Goal: Task Accomplishment & Management: Complete application form

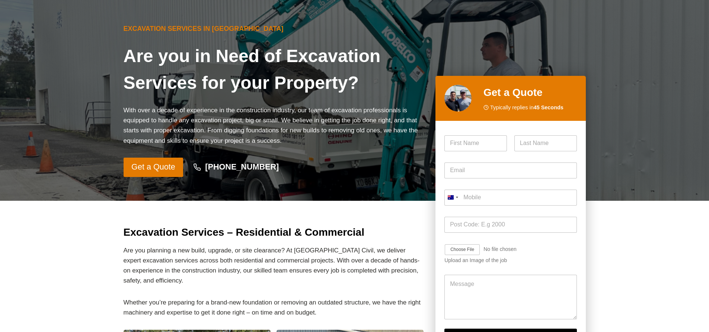
scroll to position [112, 0]
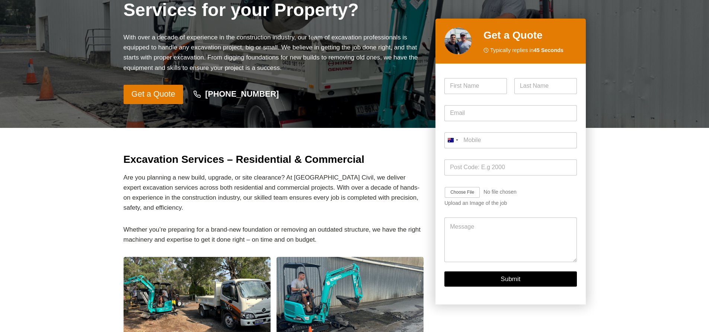
click at [234, 225] on p "Whether you’re preparing for a brand-new foundation or removing an outdated str…" at bounding box center [274, 235] width 300 height 20
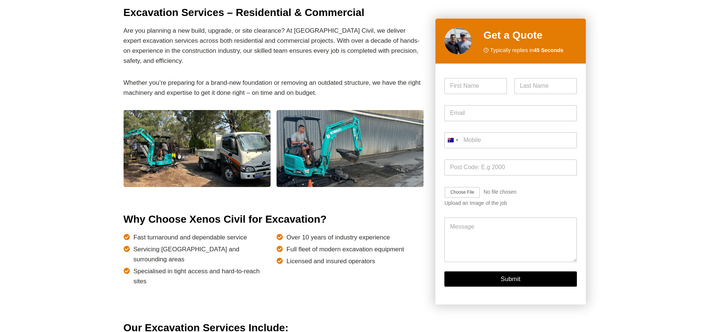
scroll to position [223, 0]
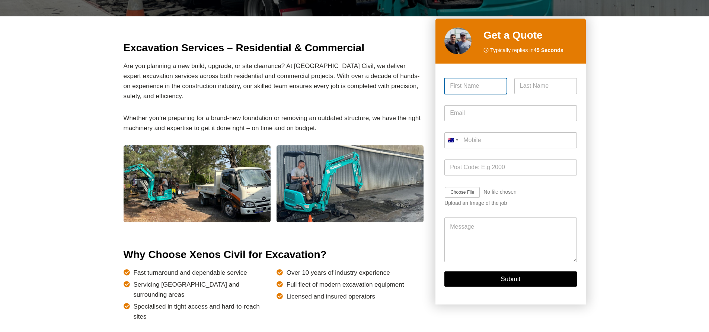
click at [490, 83] on input "First" at bounding box center [475, 86] width 63 height 16
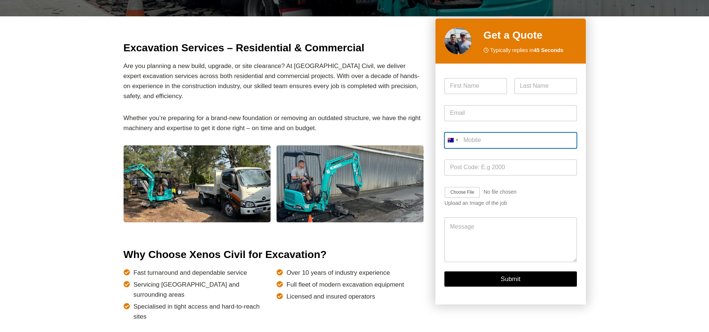
click at [516, 141] on input "Mobile *" at bounding box center [510, 140] width 132 height 16
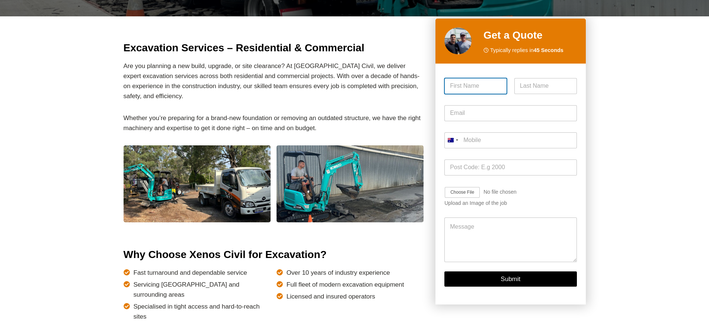
click at [475, 88] on input "First" at bounding box center [475, 86] width 63 height 16
type input "m"
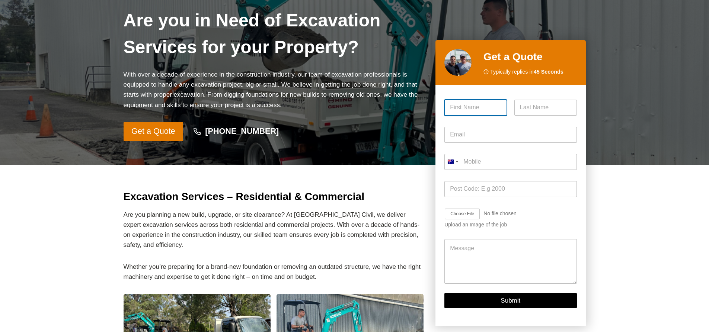
scroll to position [0, 0]
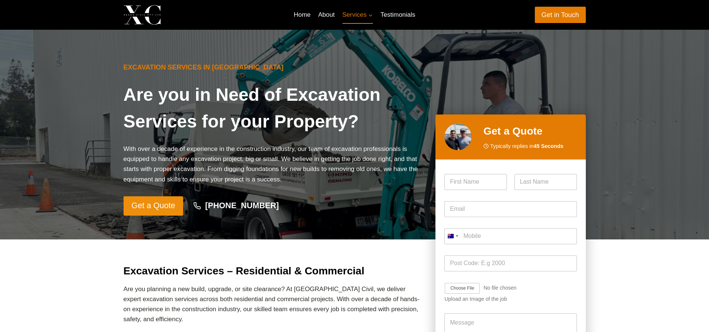
click at [160, 203] on span "Get a Quote" at bounding box center [153, 205] width 44 height 13
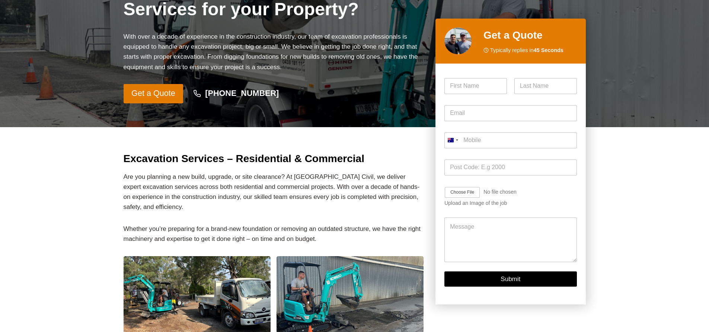
scroll to position [114, 0]
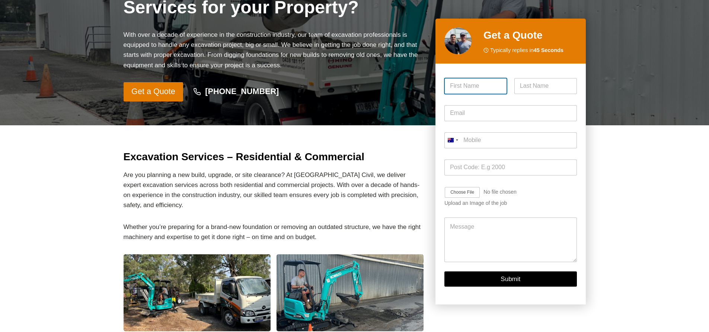
click at [469, 86] on input "First" at bounding box center [475, 86] width 63 height 16
type input "[PERSON_NAME]"
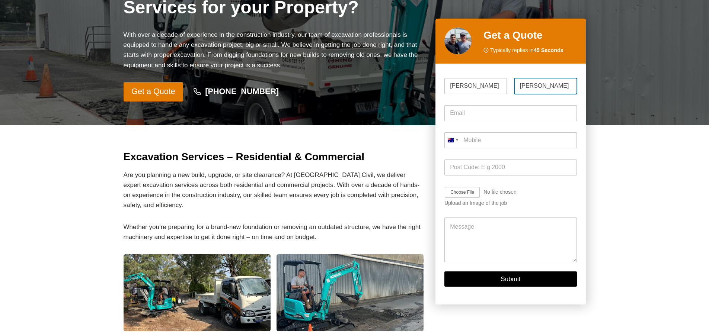
type input "[PERSON_NAME]"
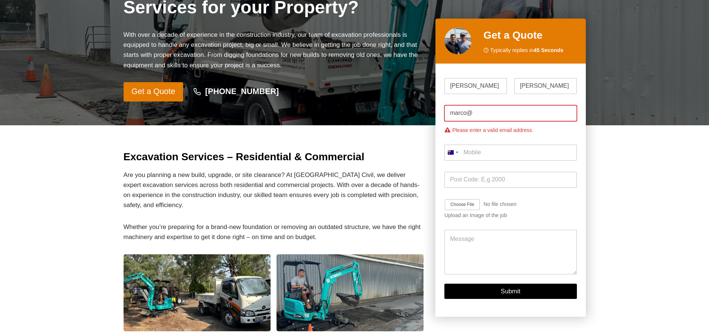
click at [503, 116] on input "marco@" at bounding box center [510, 113] width 132 height 16
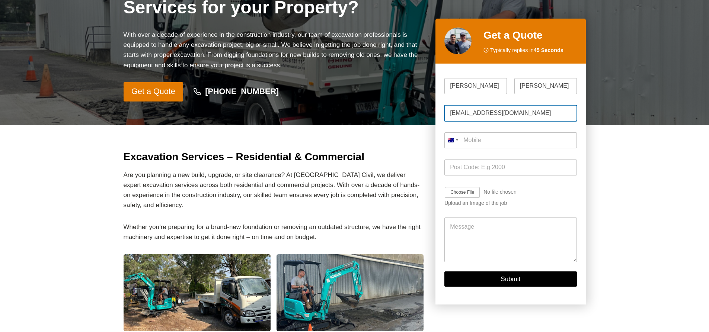
click at [524, 117] on input "[EMAIL_ADDRESS][DOMAIN_NAME]" at bounding box center [510, 113] width 132 height 16
type input "[EMAIL_ADDRESS][DOMAIN_NAME]"
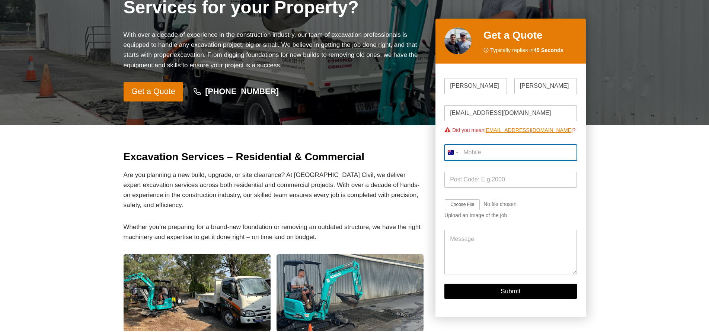
click at [483, 142] on div "Mobile * [GEOGRAPHIC_DATA] +61 [GEOGRAPHIC_DATA] +1 [GEOGRAPHIC_DATA] +44 [GEOG…" at bounding box center [510, 152] width 132 height 27
click at [478, 150] on input "Mobile *" at bounding box center [510, 153] width 132 height 16
click at [481, 154] on input "Mobile *" at bounding box center [510, 153] width 132 height 16
click at [480, 153] on input "Mobile *" at bounding box center [510, 153] width 132 height 16
type input "0410 981 207"
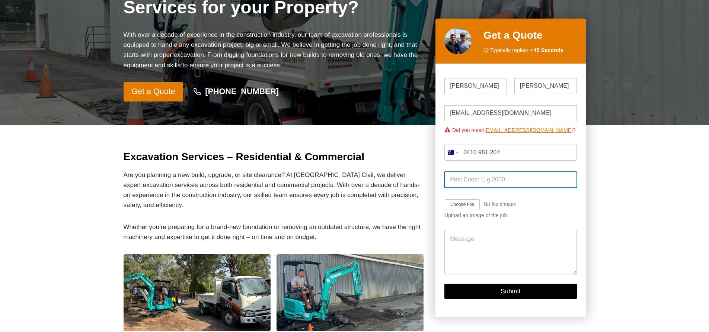
click at [474, 182] on input "Post Code *" at bounding box center [510, 180] width 132 height 16
type input "St Ives"
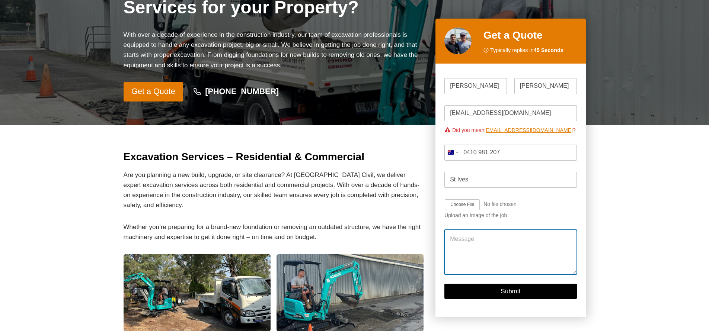
click at [499, 239] on textarea "Message" at bounding box center [510, 252] width 132 height 45
click at [466, 238] on textarea "Hi" at bounding box center [510, 252] width 132 height 45
paste textarea "We are a developer and are currently looking for a reliable subcontractor to es…"
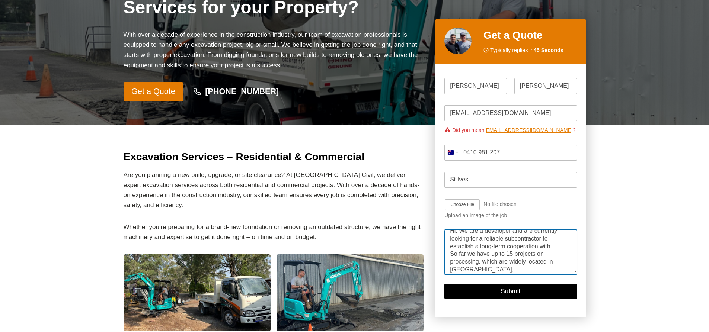
scroll to position [0, 0]
click at [464, 239] on textarea "Hi, We are a developer and are currently looking for a reliable subcontractor t…" at bounding box center [510, 252] width 132 height 45
click at [463, 245] on textarea "Hi, we are a developer and are currently looking for a reliable subcontractor t…" at bounding box center [510, 252] width 132 height 45
type textarea "Hi, we are a developer and are currently looking for a reliable subcontractor t…"
